Goal: Book appointment/travel/reservation

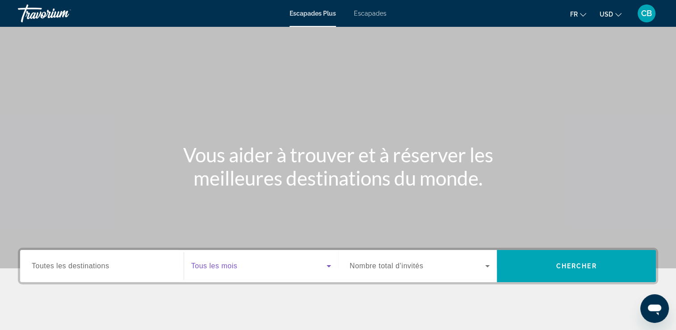
click at [239, 261] on span "Widget de recherche" at bounding box center [258, 265] width 135 height 11
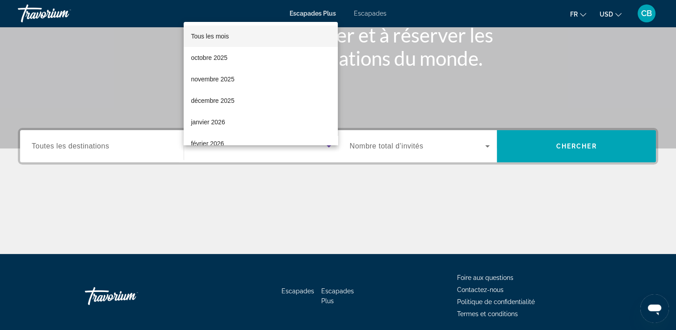
scroll to position [153, 0]
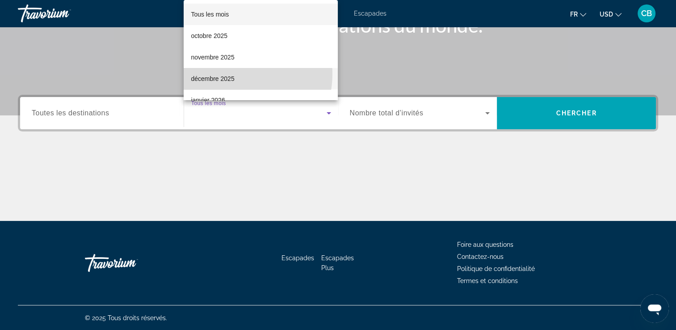
click at [232, 74] on span "décembre 2025" at bounding box center [212, 78] width 43 height 11
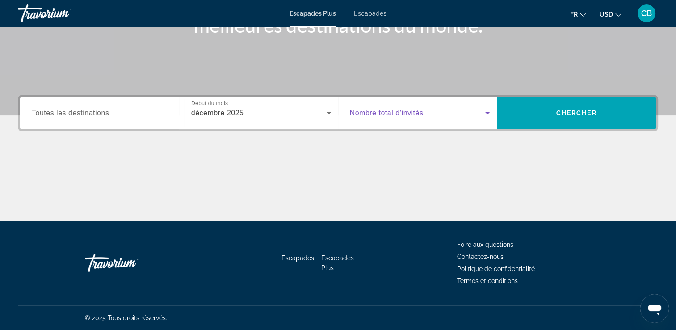
click at [402, 117] on span "Widget de recherche" at bounding box center [418, 113] width 136 height 11
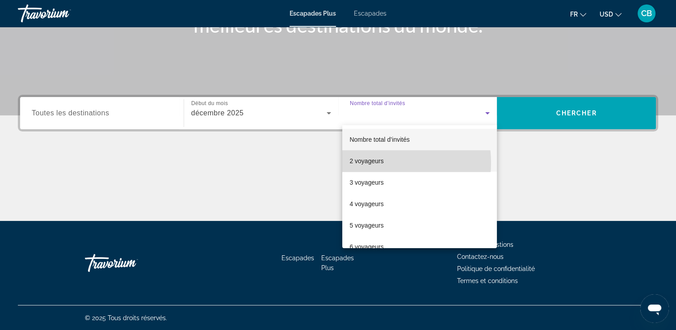
click at [380, 163] on font "2 voyageurs" at bounding box center [366, 160] width 34 height 7
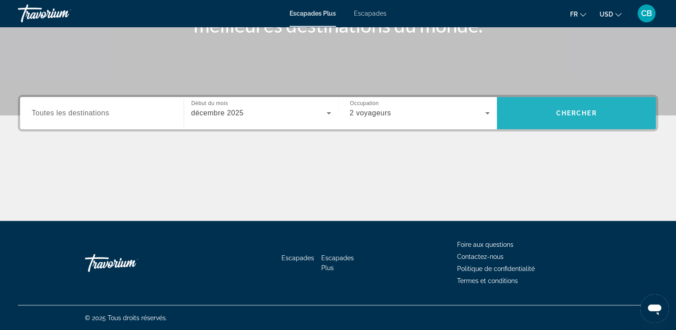
click at [560, 113] on span "Chercher" at bounding box center [576, 112] width 41 height 7
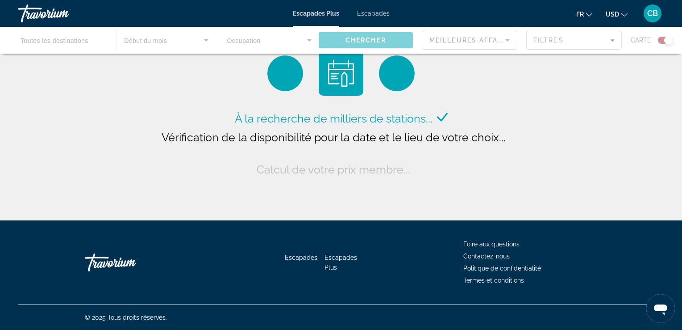
click at [621, 16] on button "USD USD ($) MXN (Mex$) CAD (Can$) GBP (£) EUR (€) AUD (A$) NZD (NZ$) CNY (CN¥)" at bounding box center [617, 14] width 22 height 13
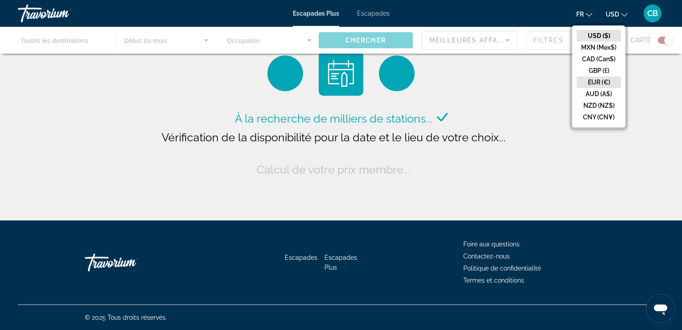
click at [603, 84] on button "EUR (€)" at bounding box center [599, 82] width 44 height 12
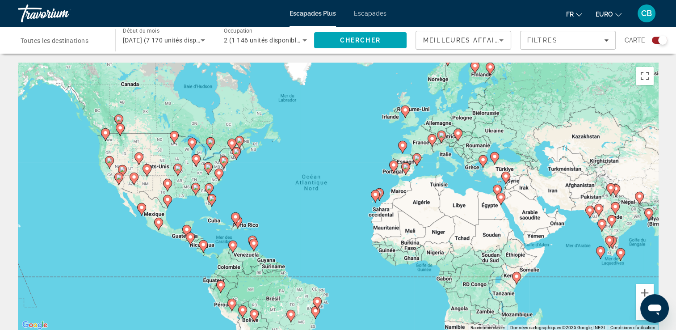
click at [661, 41] on div "Widget de recherche" at bounding box center [662, 40] width 9 height 9
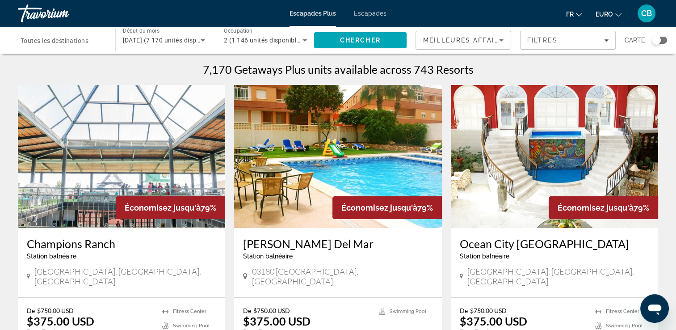
click at [661, 41] on div "Widget de recherche" at bounding box center [659, 40] width 15 height 7
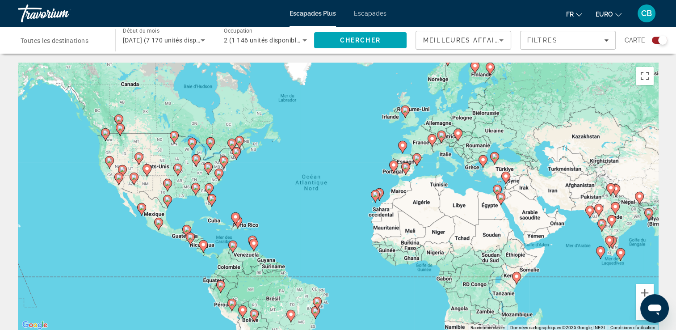
click at [657, 46] on div "Carte" at bounding box center [645, 40] width 42 height 19
click at [658, 42] on div "Widget de recherche" at bounding box center [662, 40] width 9 height 9
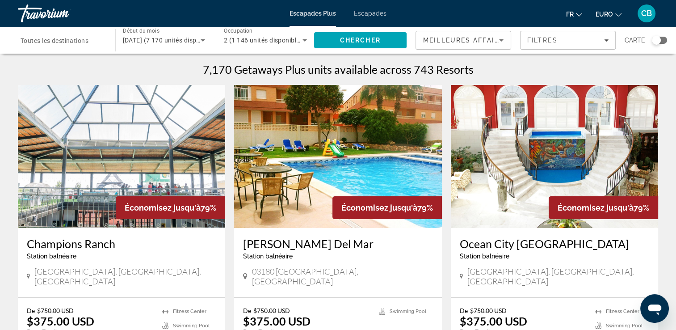
click at [498, 251] on div "[GEOGRAPHIC_DATA] [GEOGRAPHIC_DATA] balnéaire - Ceci est une station d'adultes …" at bounding box center [554, 251] width 189 height 29
click at [611, 13] on span "EURO" at bounding box center [603, 14] width 17 height 7
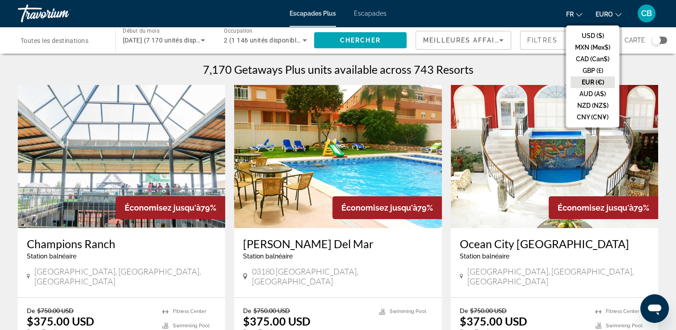
click at [585, 79] on button "EUR (€)" at bounding box center [592, 82] width 44 height 12
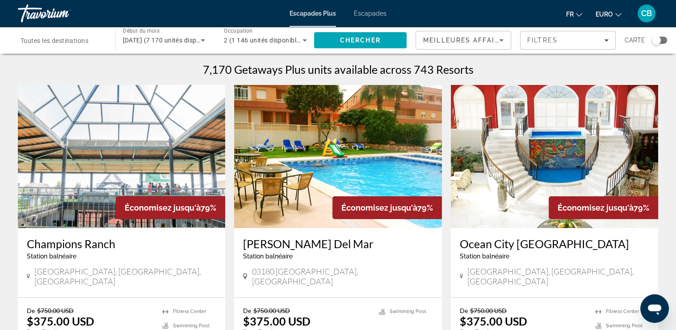
click at [482, 46] on div "Meilleures affaires" at bounding box center [463, 43] width 80 height 25
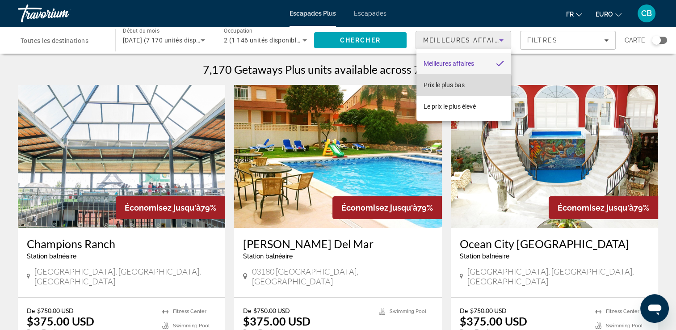
click at [446, 91] on mat-option "Prix le plus bas" at bounding box center [463, 84] width 95 height 21
